Goal: Information Seeking & Learning: Learn about a topic

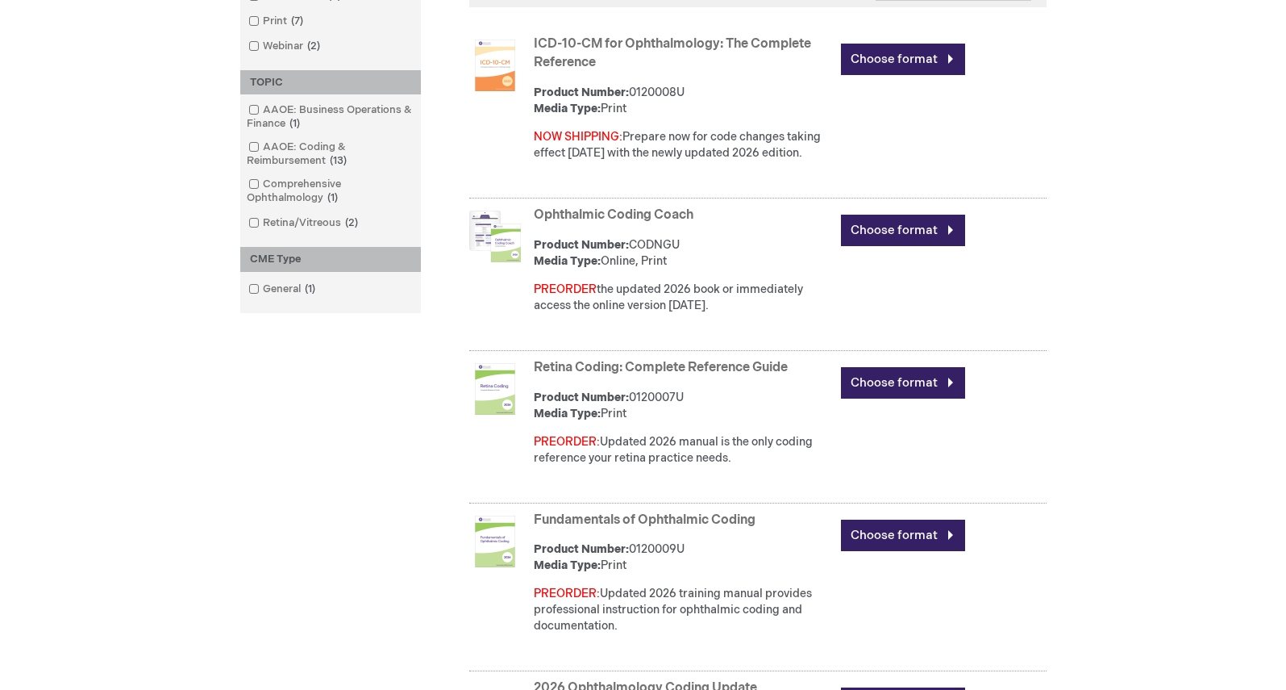
scroll to position [519, 0]
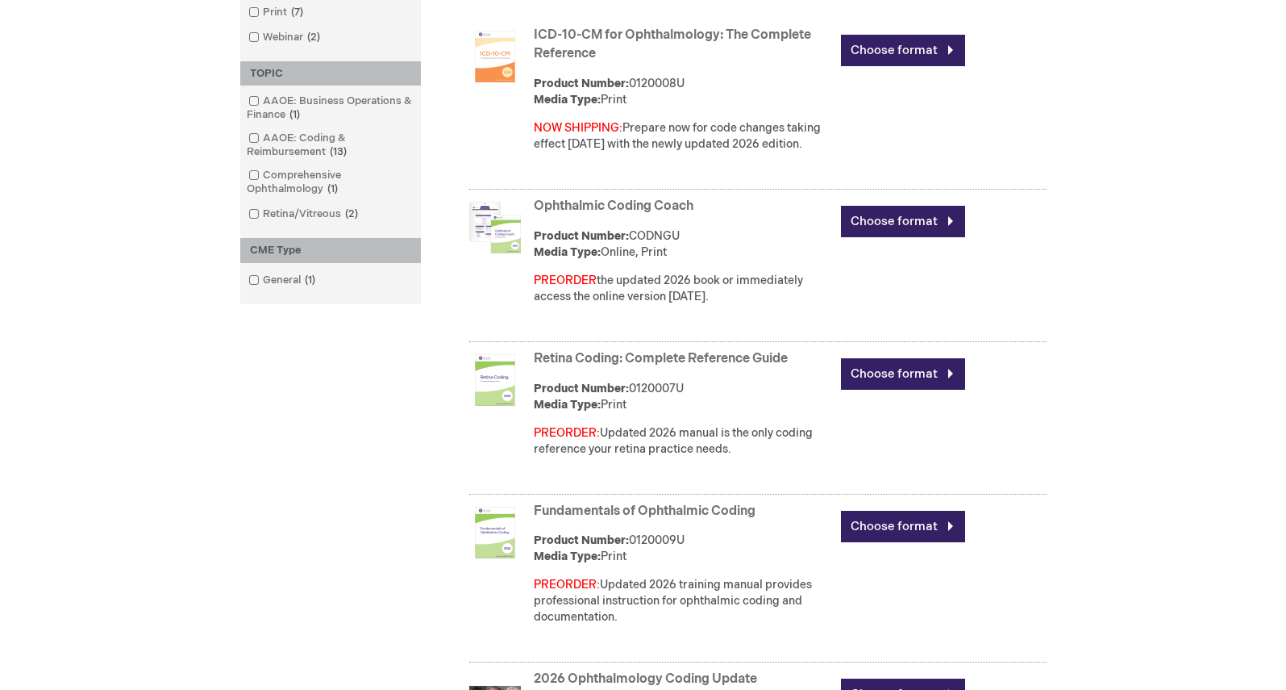
click at [657, 355] on link "Retina Coding: Complete Reference Guide" at bounding box center [661, 358] width 254 height 15
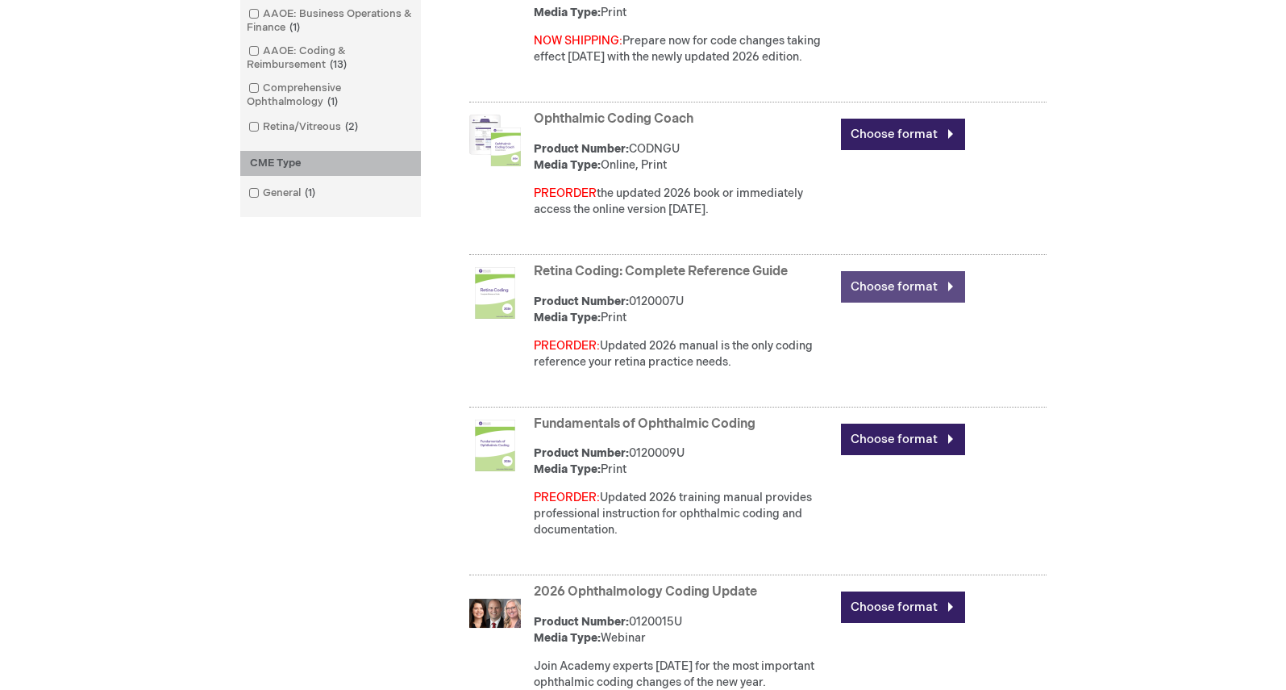
scroll to position [613, 0]
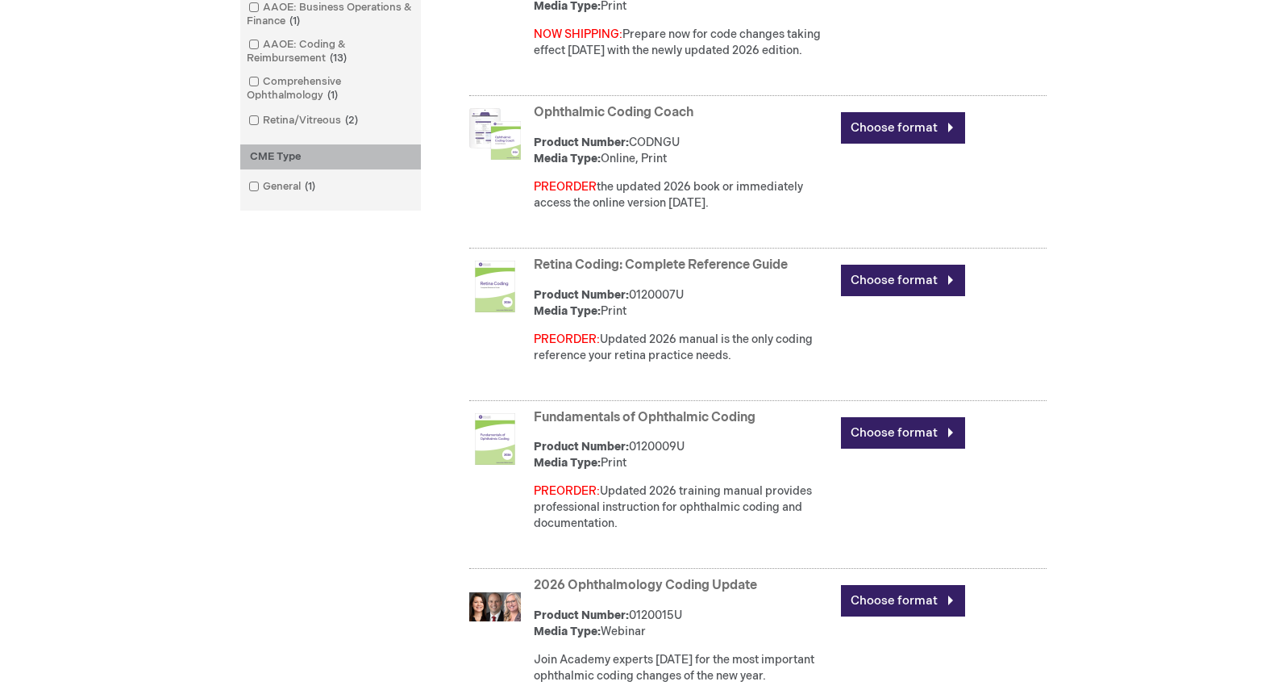
click at [640, 413] on link "Fundamentals of Ophthalmic Coding" at bounding box center [645, 417] width 222 height 15
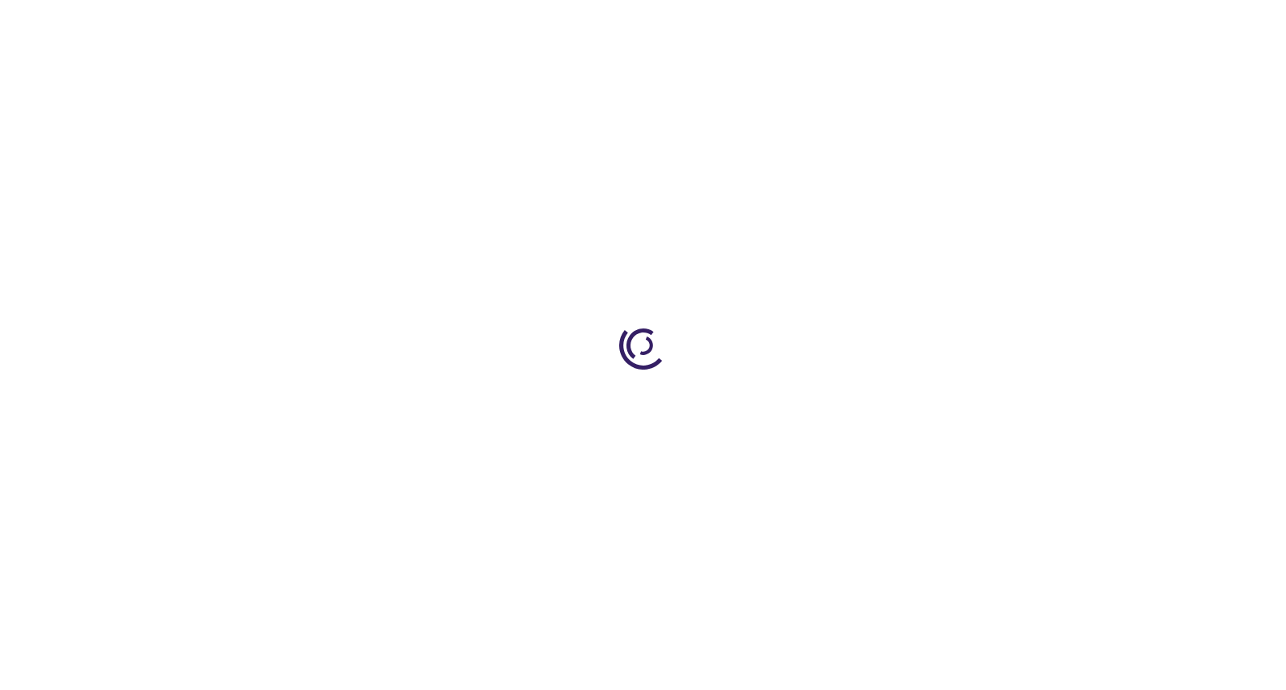
type input "0"
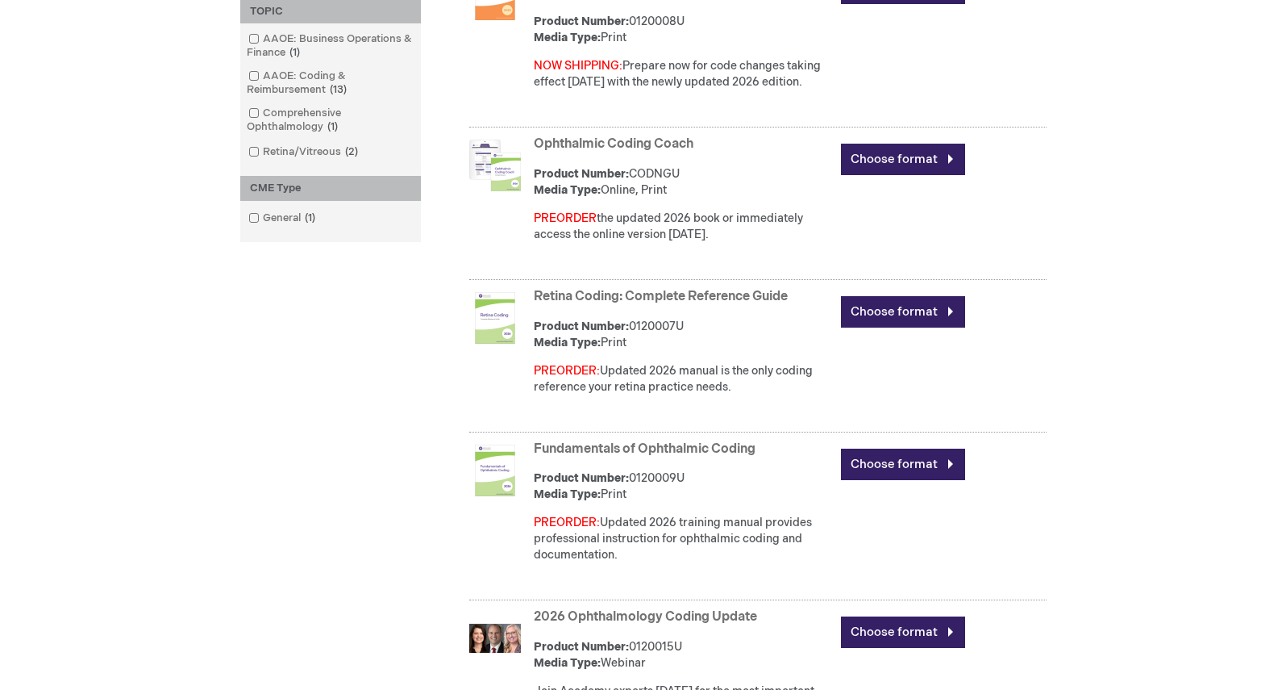
scroll to position [577, 0]
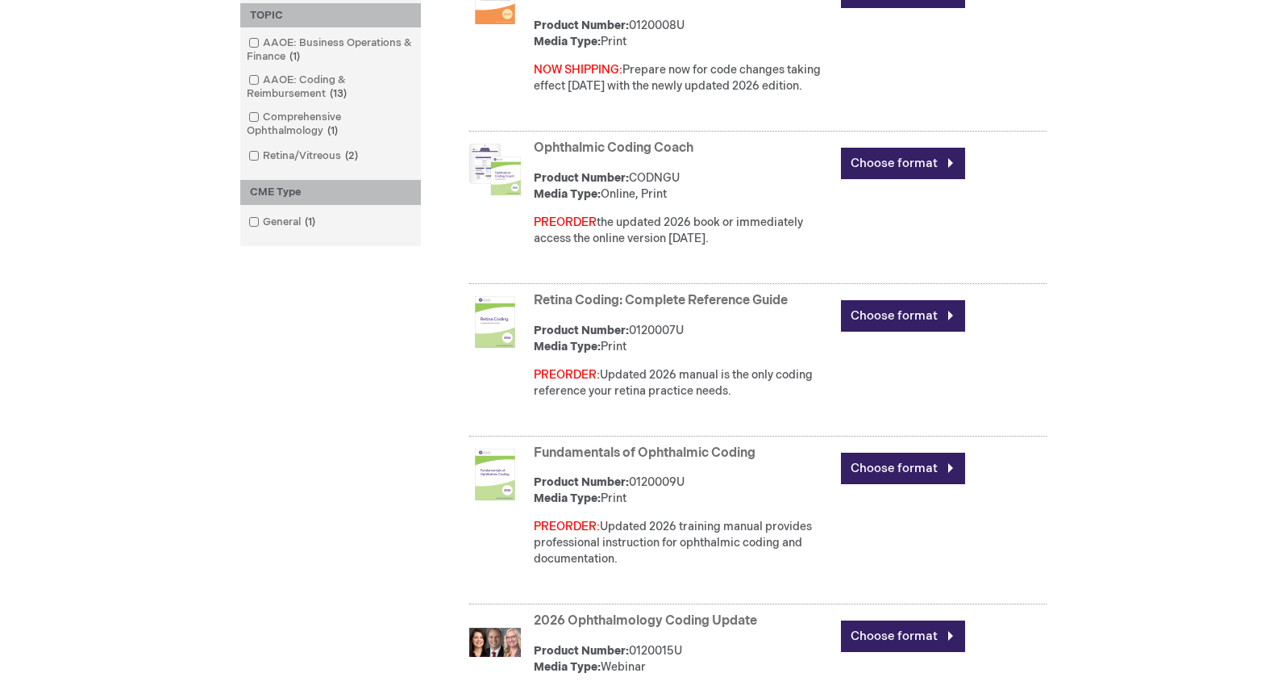
click at [664, 301] on link "Retina Coding: Complete Reference Guide" at bounding box center [661, 300] width 254 height 15
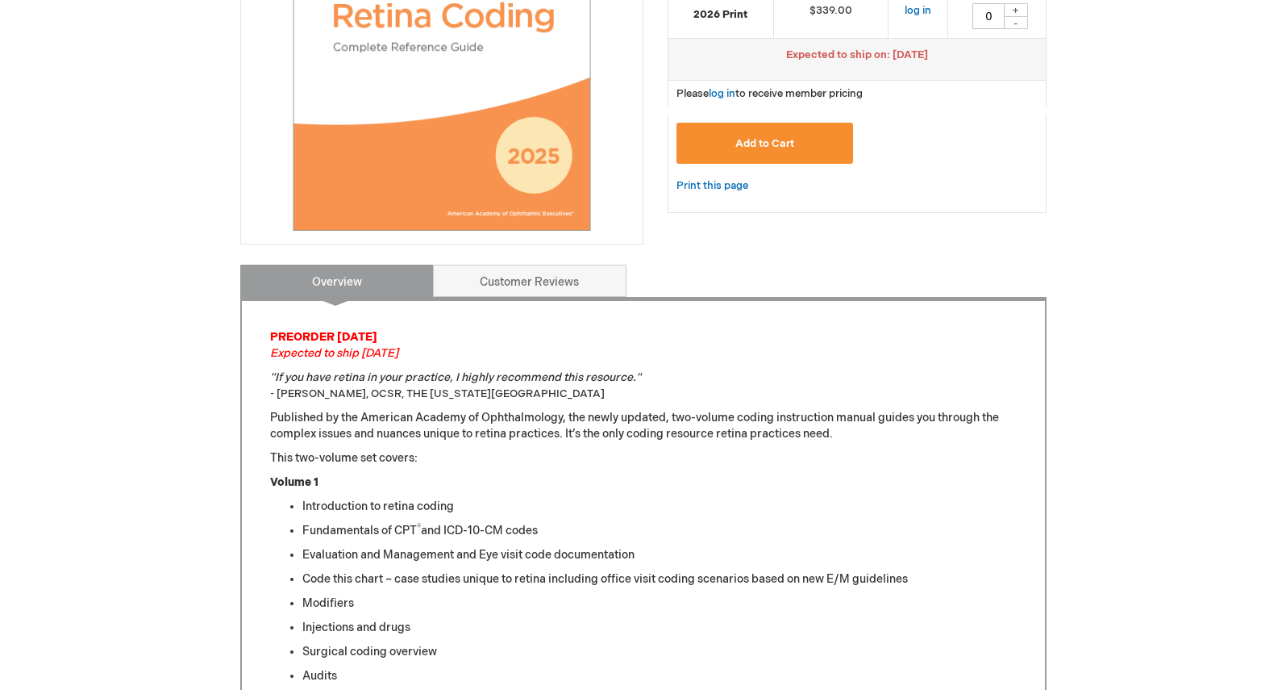
scroll to position [403, 0]
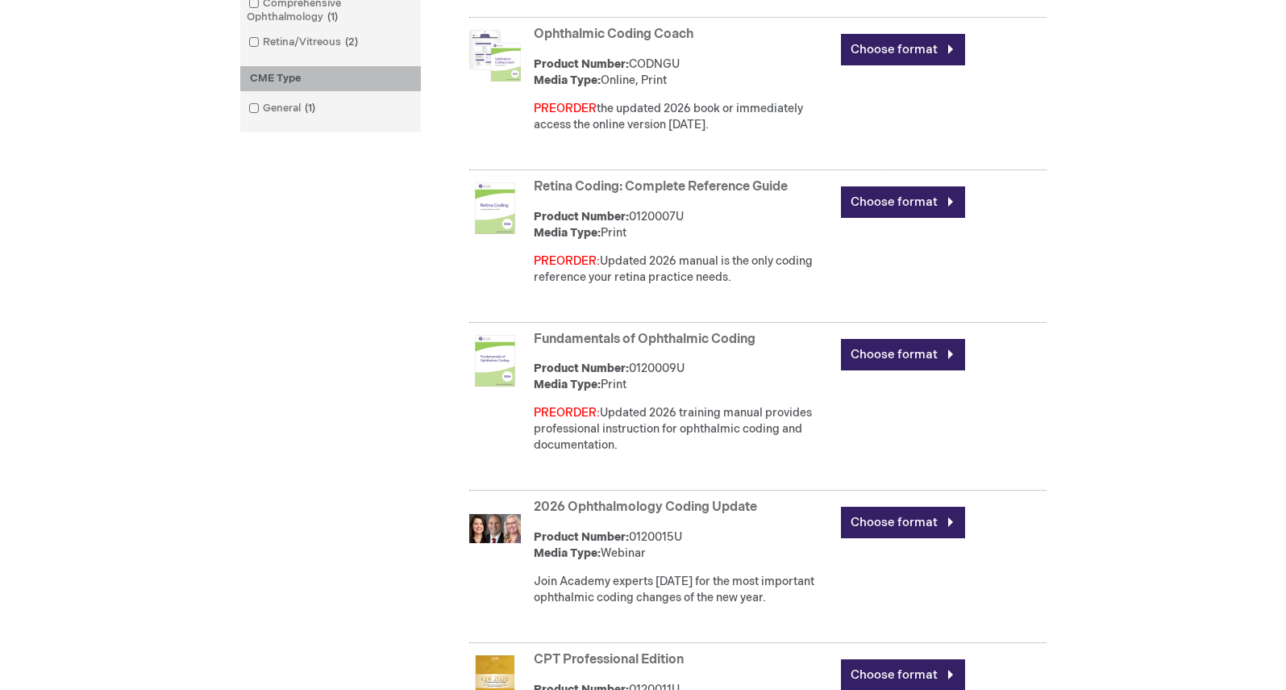
scroll to position [689, 0]
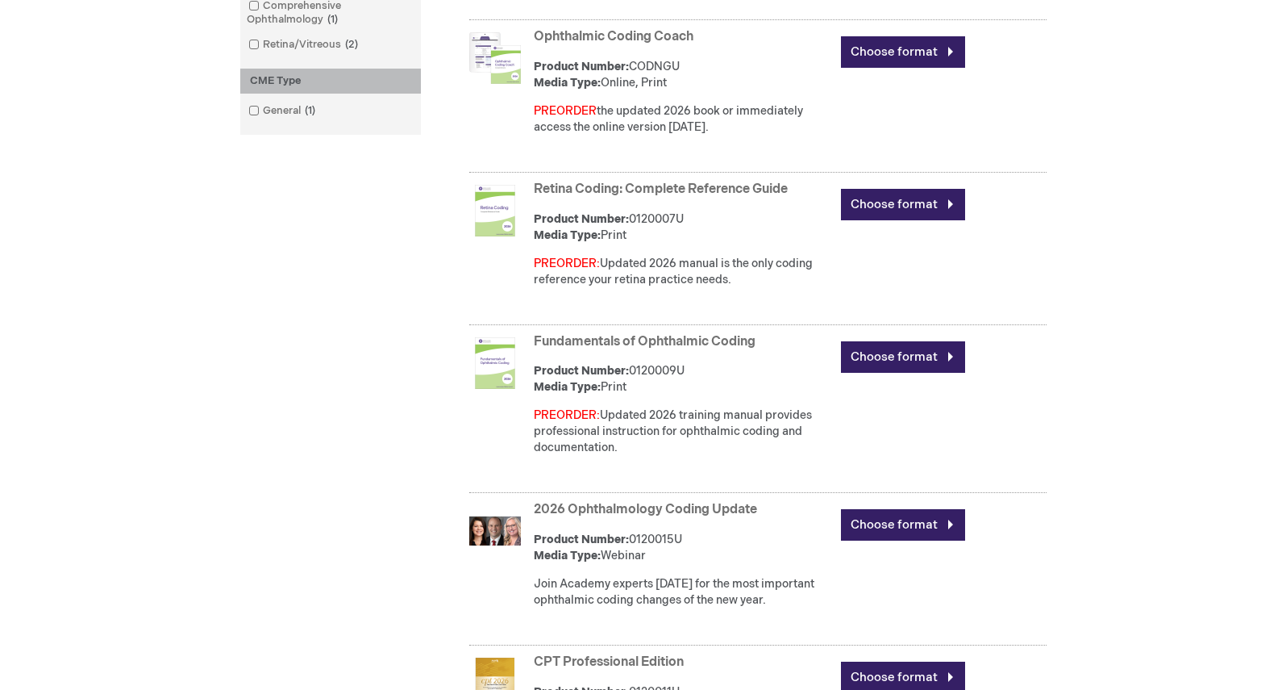
click at [657, 345] on link "Fundamentals of Ophthalmic Coding" at bounding box center [645, 341] width 222 height 15
click at [585, 197] on link "Retina Coding: Complete Reference Guide" at bounding box center [661, 188] width 254 height 15
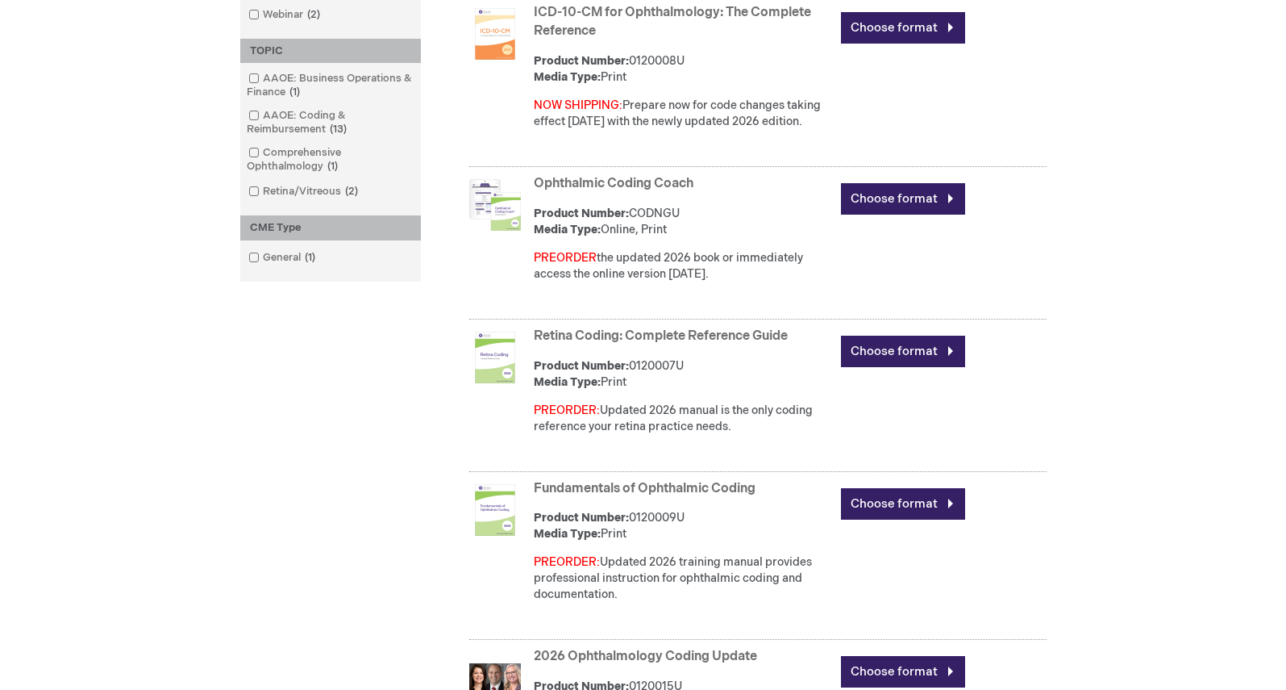
scroll to position [536, 0]
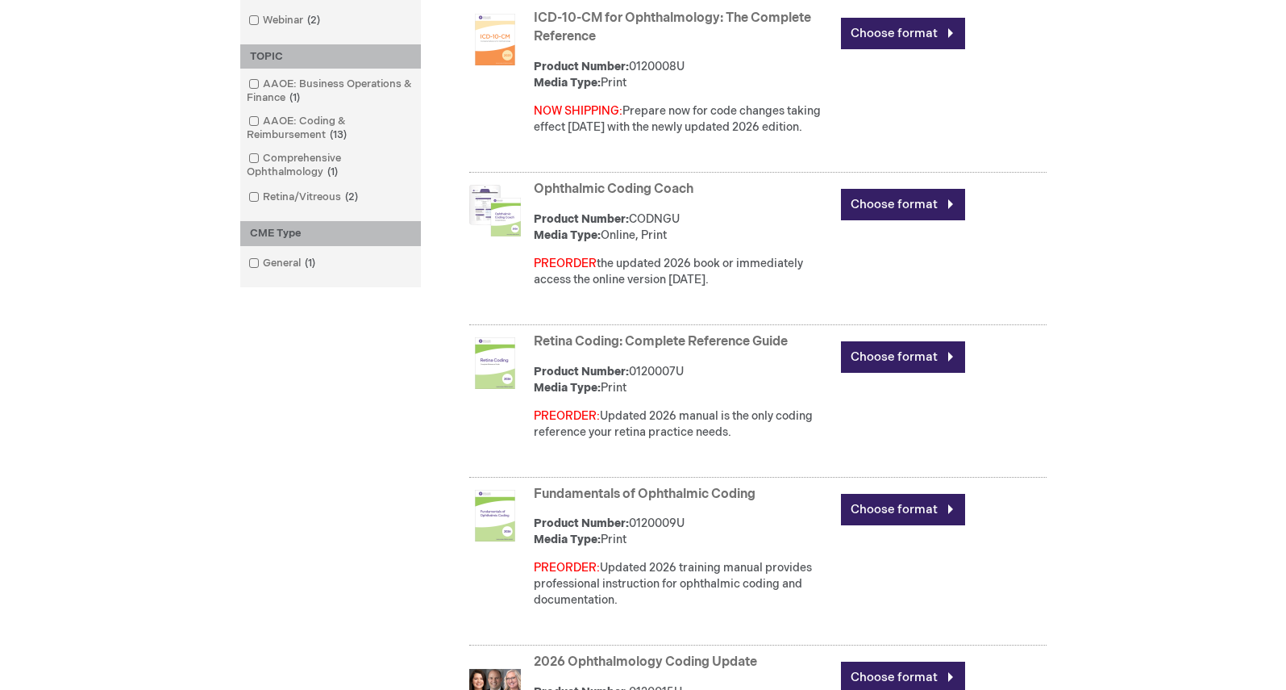
click at [641, 192] on link "Ophthalmic Coding Coach" at bounding box center [614, 188] width 160 height 15
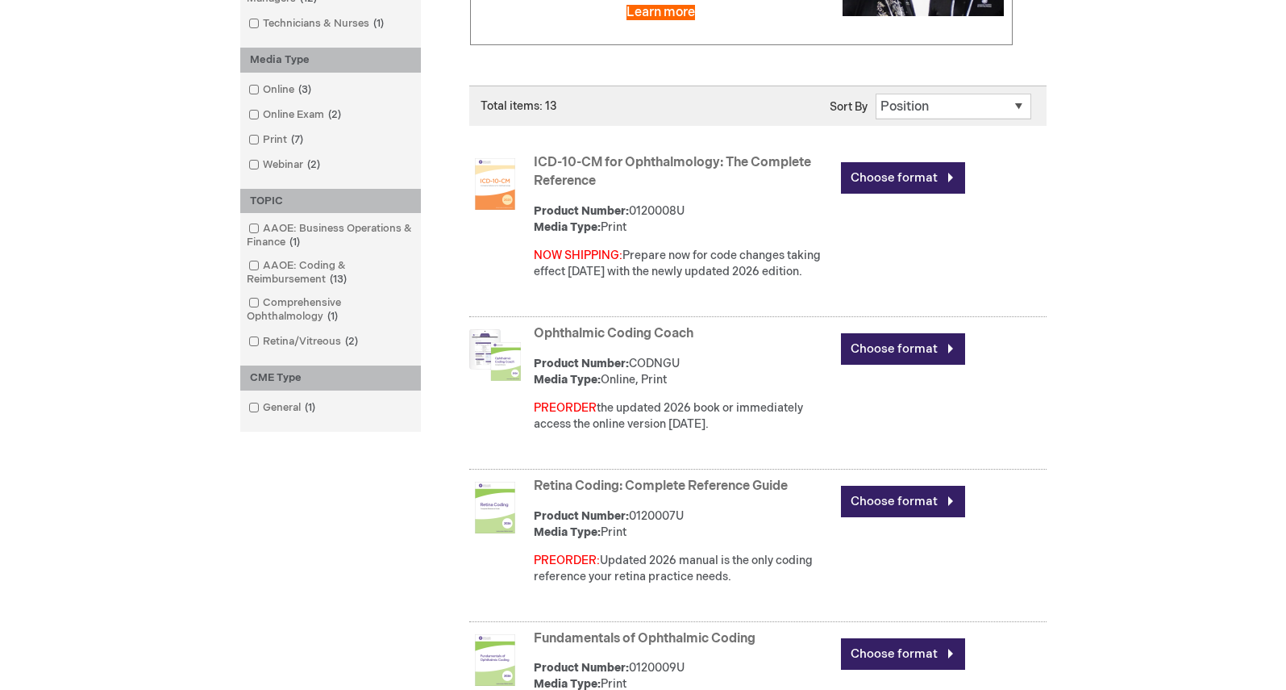
scroll to position [390, 0]
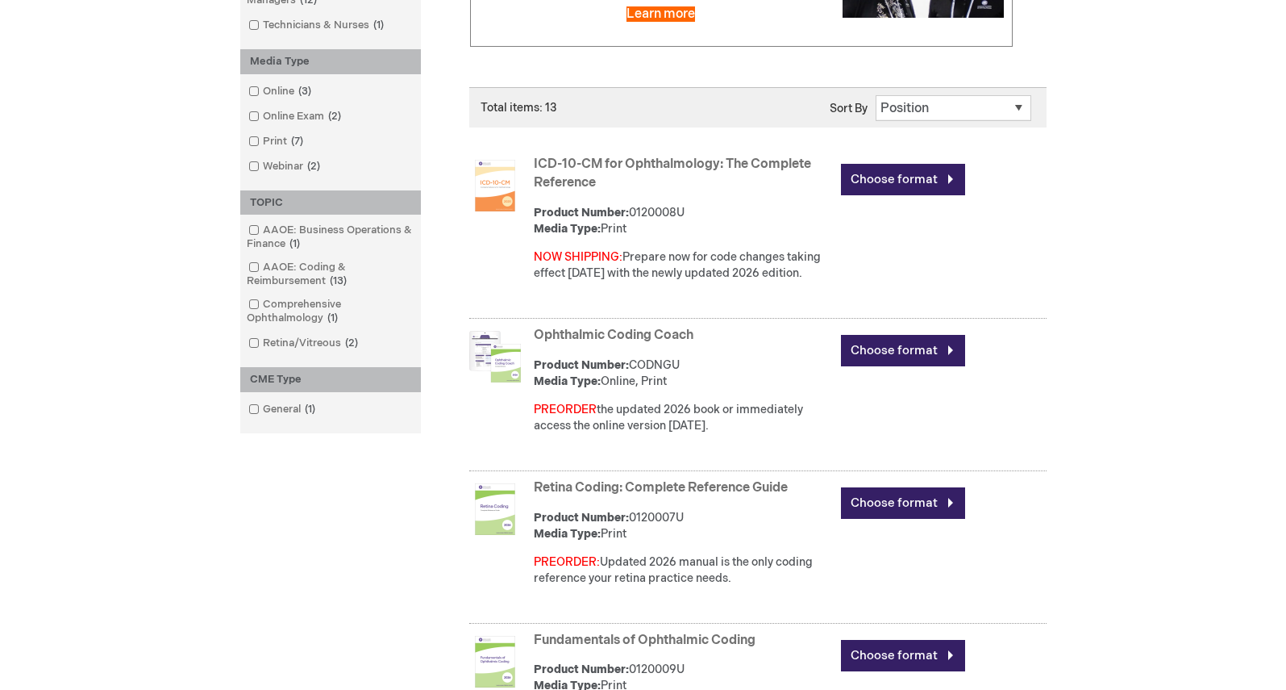
click at [657, 162] on link "ICD-10-CM for Ophthalmology: The Complete Reference" at bounding box center [672, 173] width 277 height 34
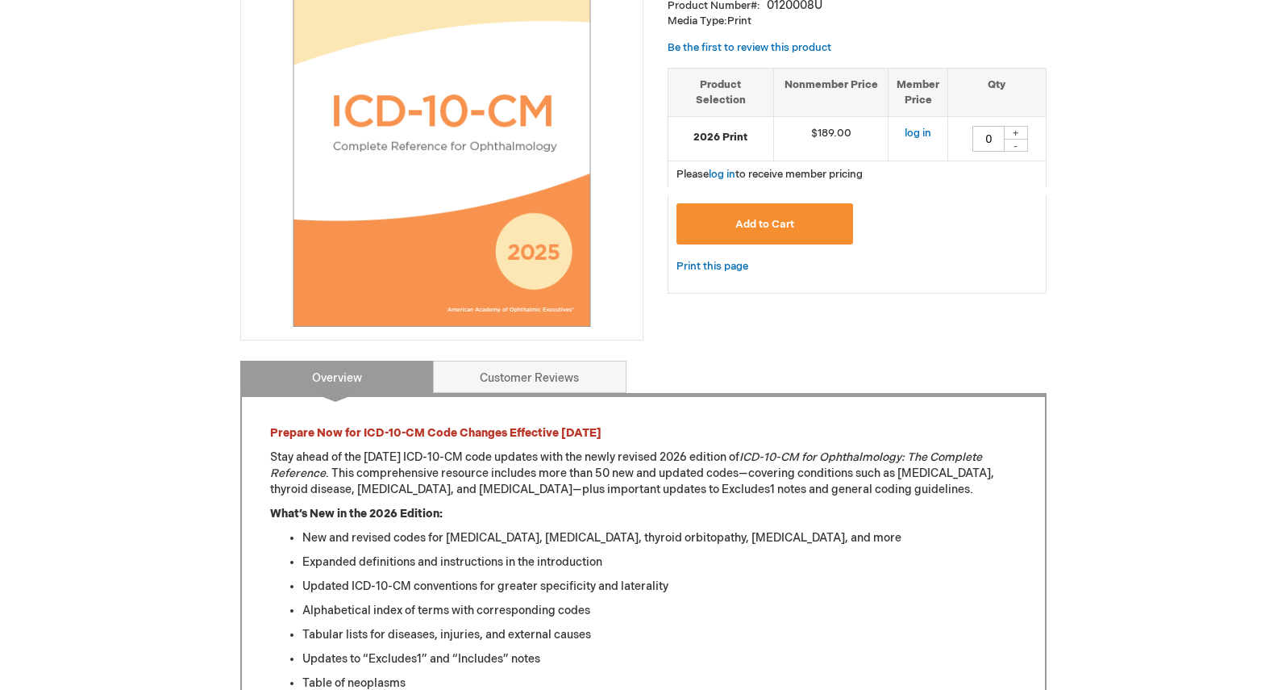
scroll to position [284, 0]
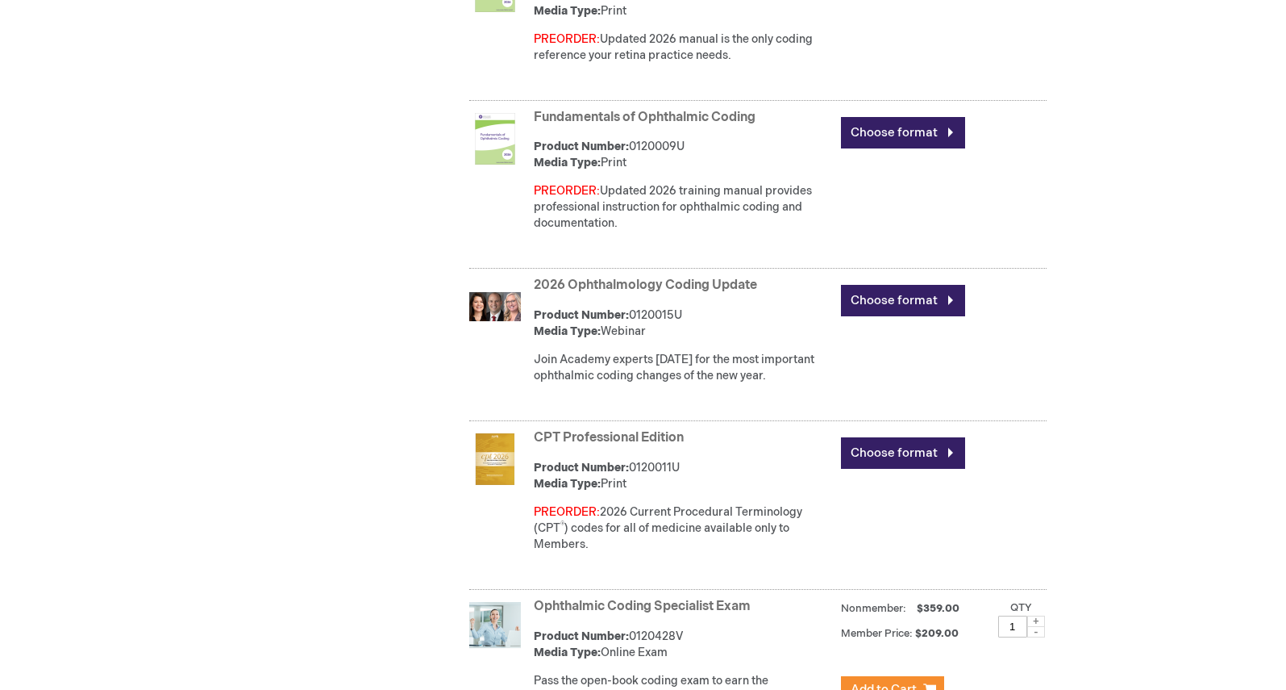
scroll to position [922, 0]
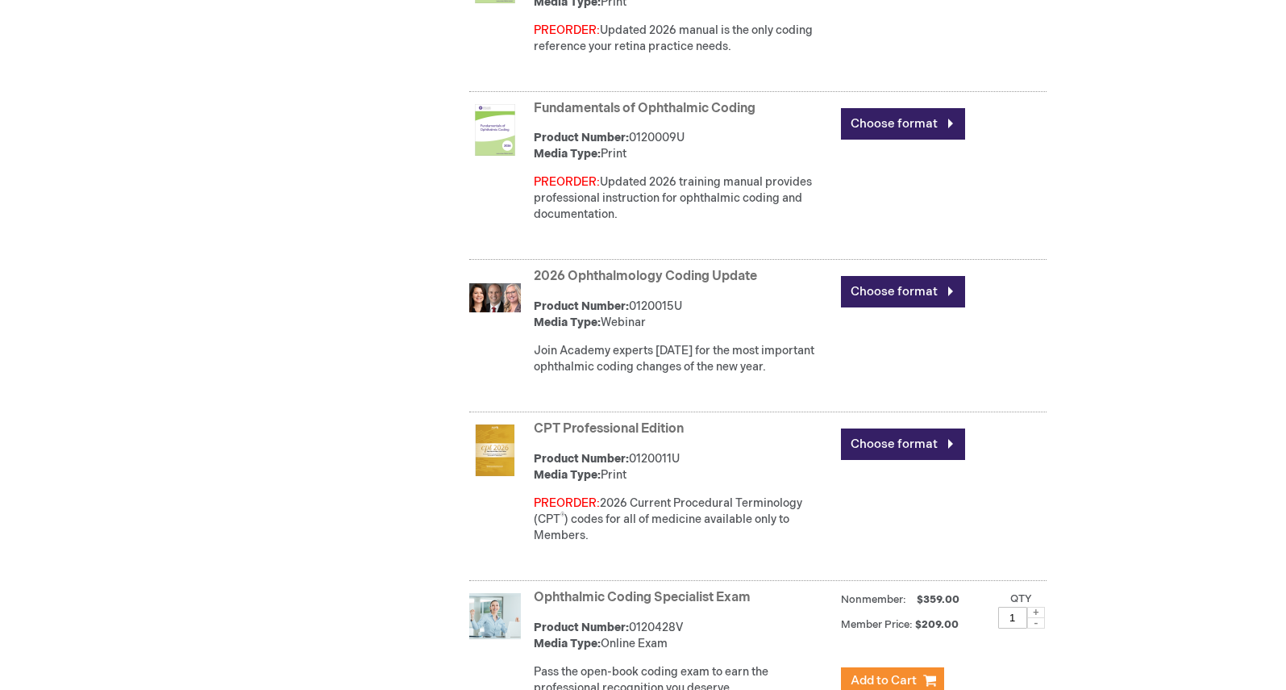
click at [627, 425] on link "CPT Professional Edition" at bounding box center [609, 428] width 150 height 15
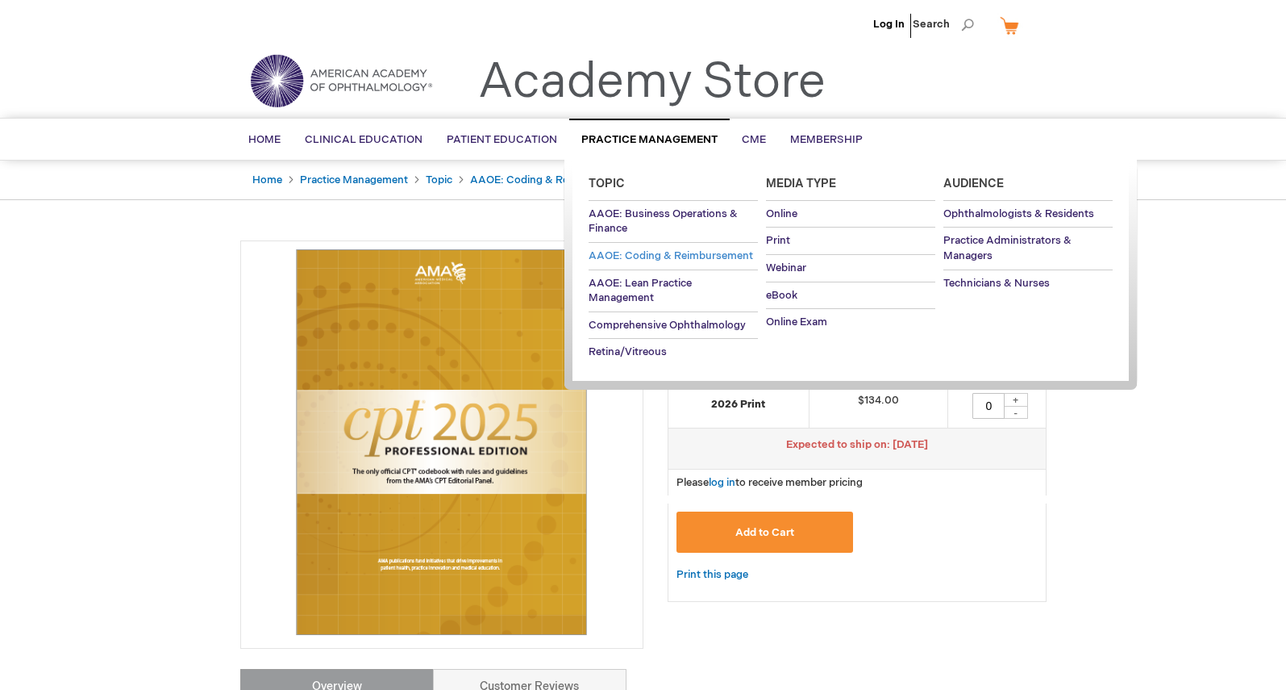
click at [726, 256] on span "AAOE: Coding & Reimbursement" at bounding box center [671, 255] width 165 height 13
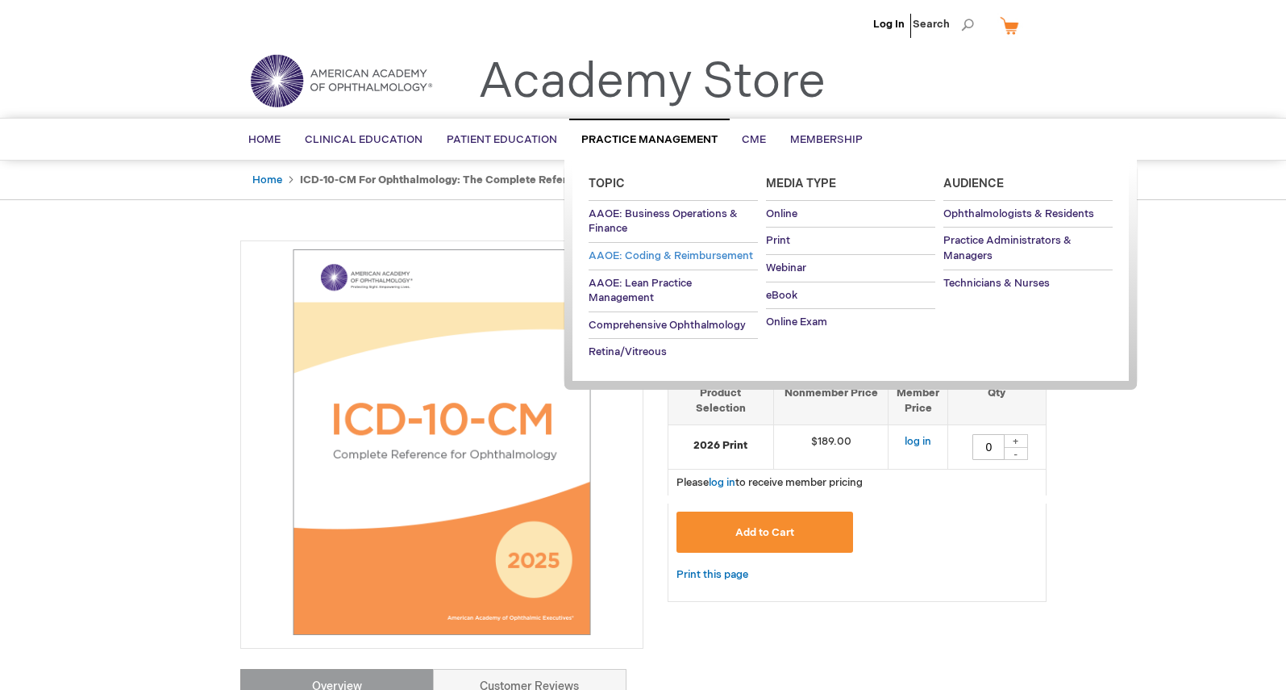
click at [669, 250] on span "AAOE: Coding & Reimbursement" at bounding box center [671, 255] width 165 height 13
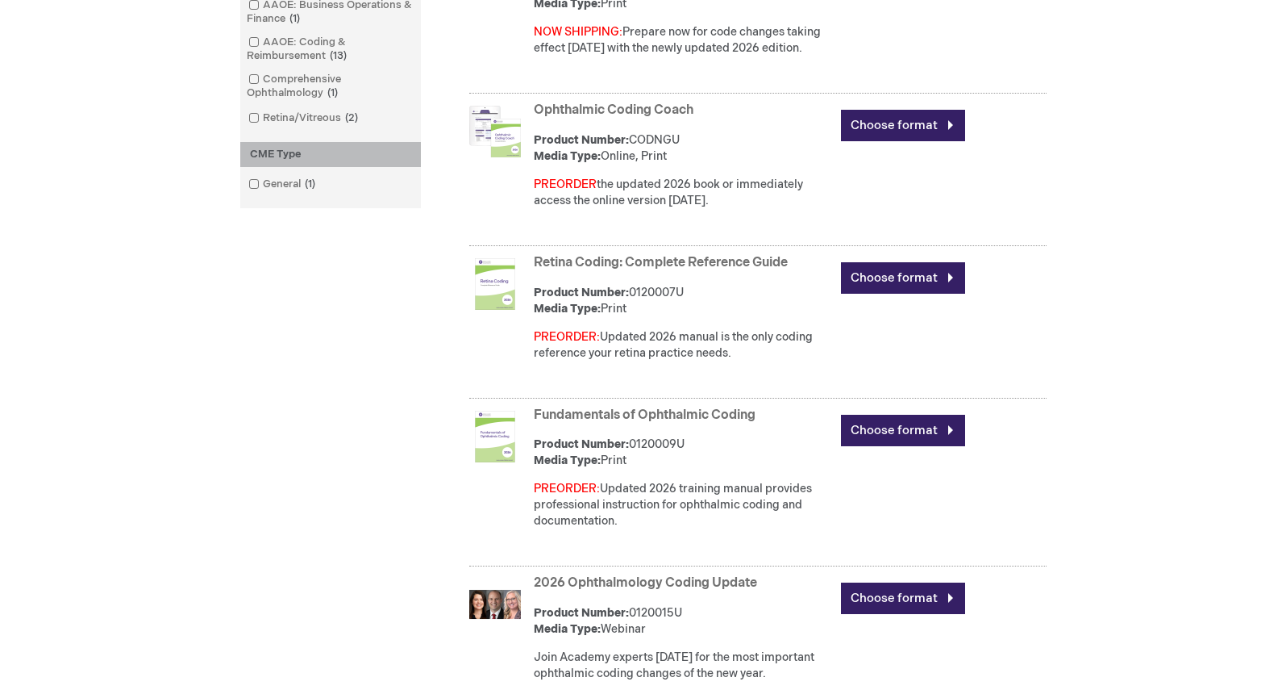
scroll to position [620, 0]
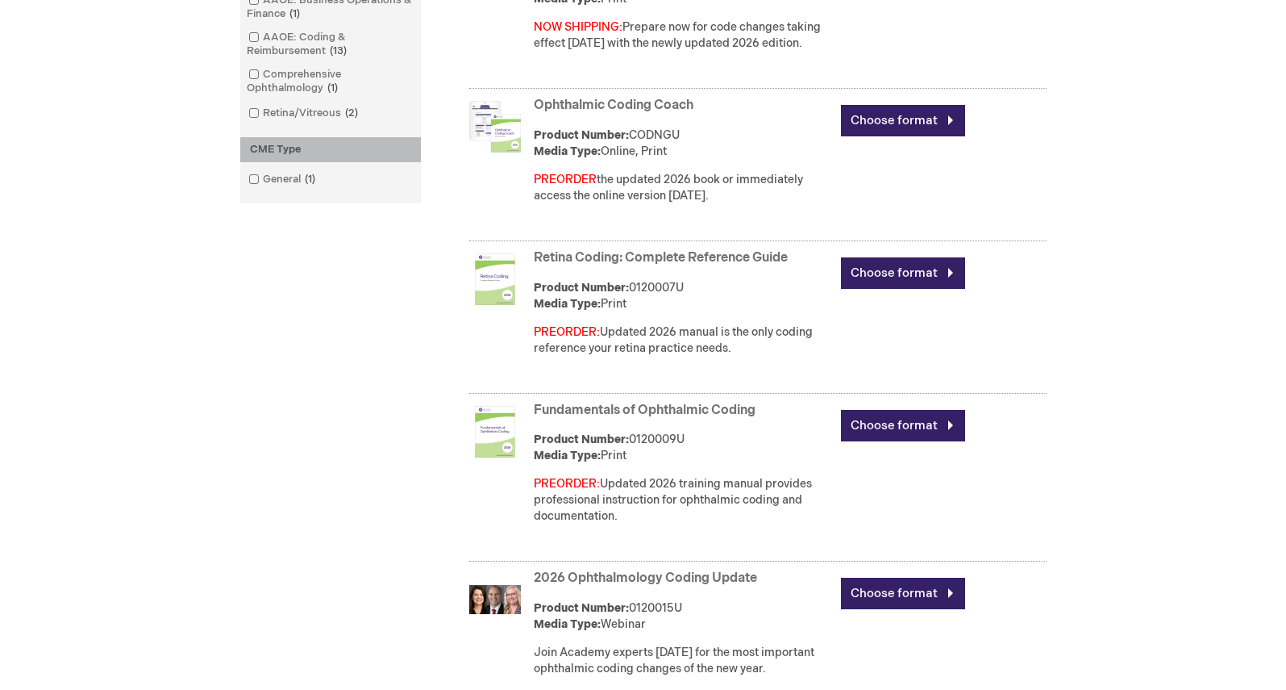
click at [676, 256] on link "Retina Coding: Complete Reference Guide" at bounding box center [661, 257] width 254 height 15
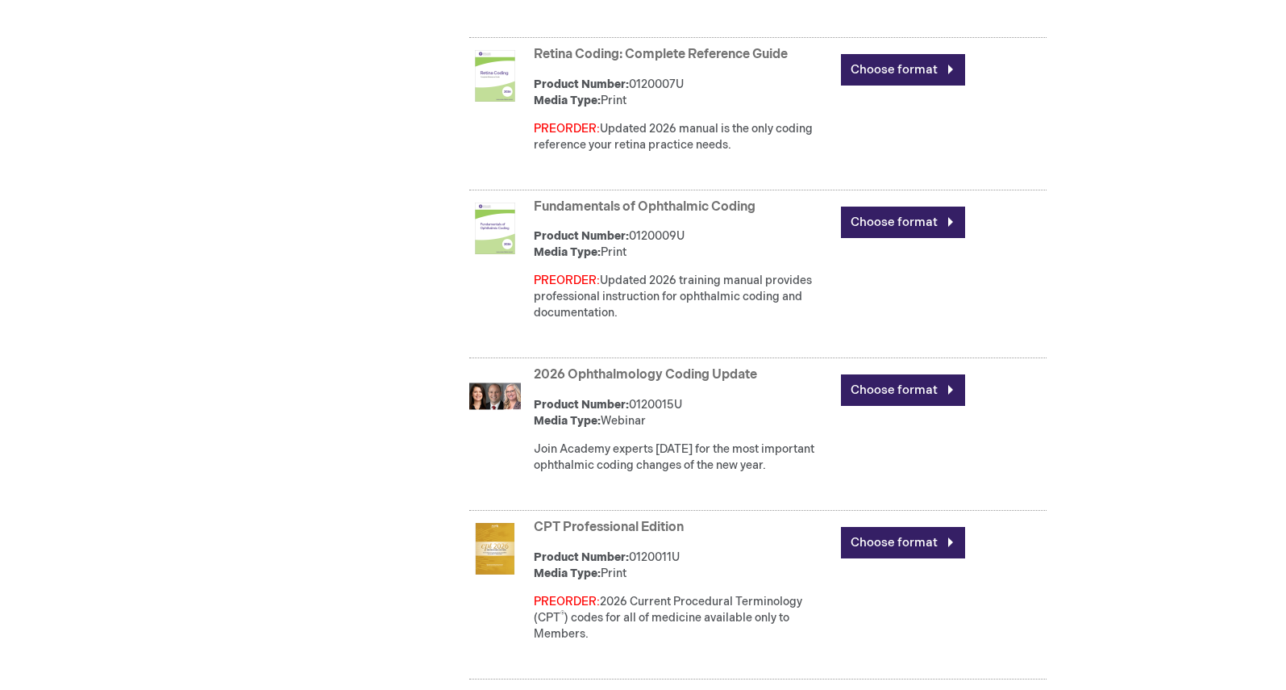
scroll to position [854, 0]
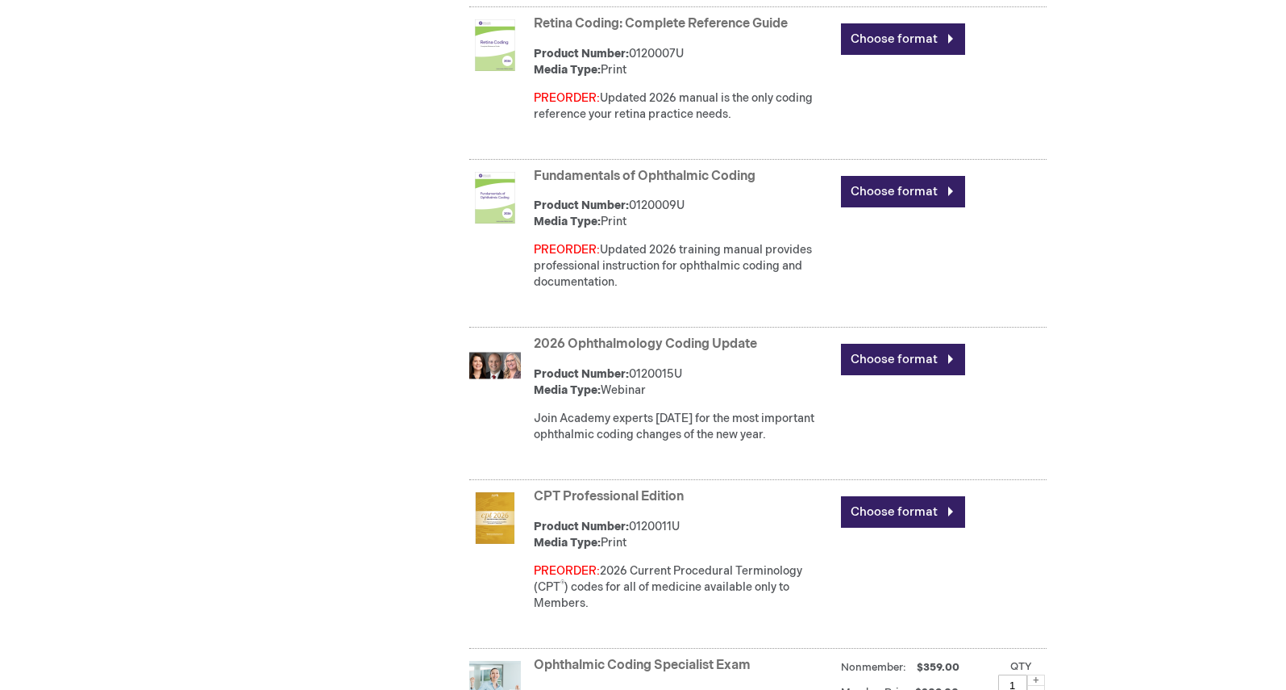
click at [607, 340] on link "2026 Ophthalmology Coding Update" at bounding box center [645, 343] width 223 height 15
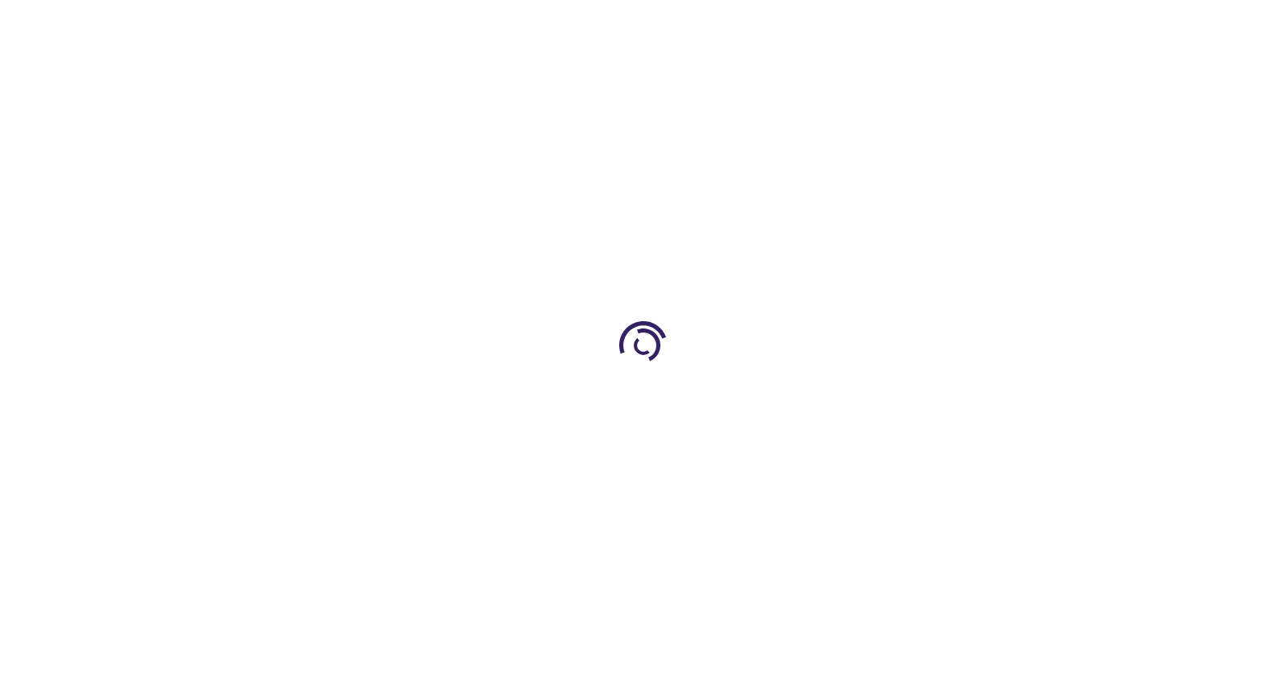
type input "0"
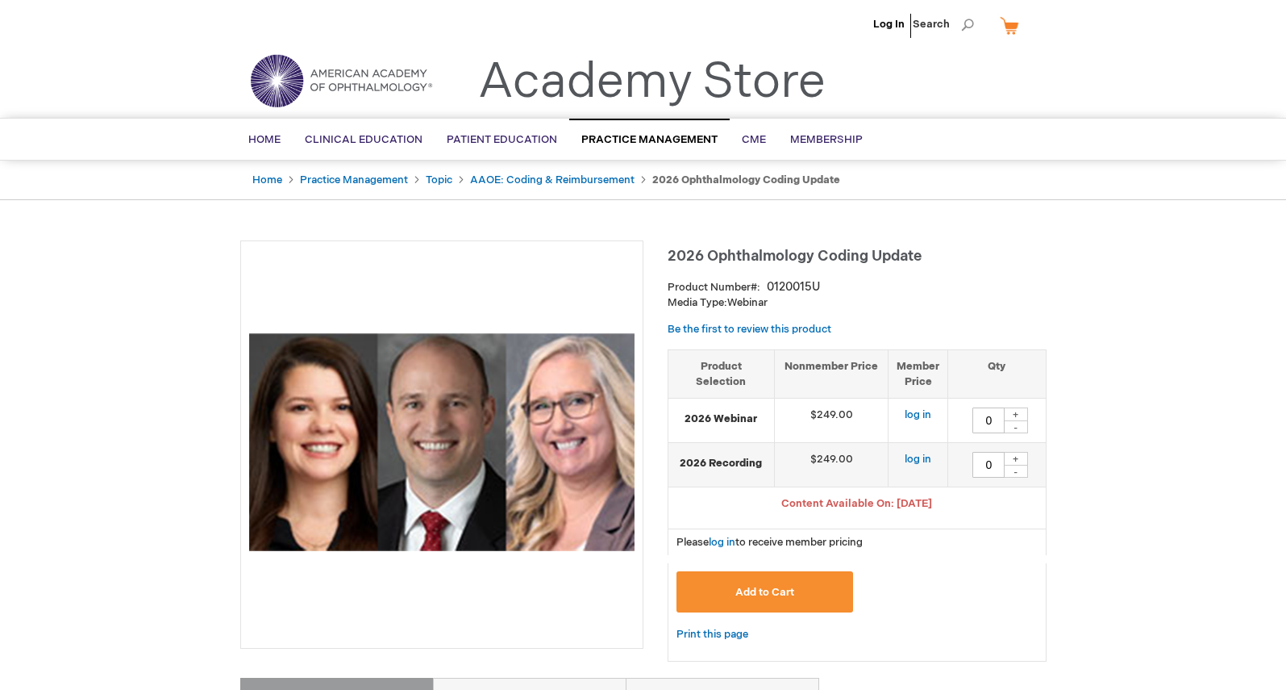
click at [649, 85] on link "Academy Store" at bounding box center [652, 82] width 348 height 58
